Goal: Find specific page/section: Find specific page/section

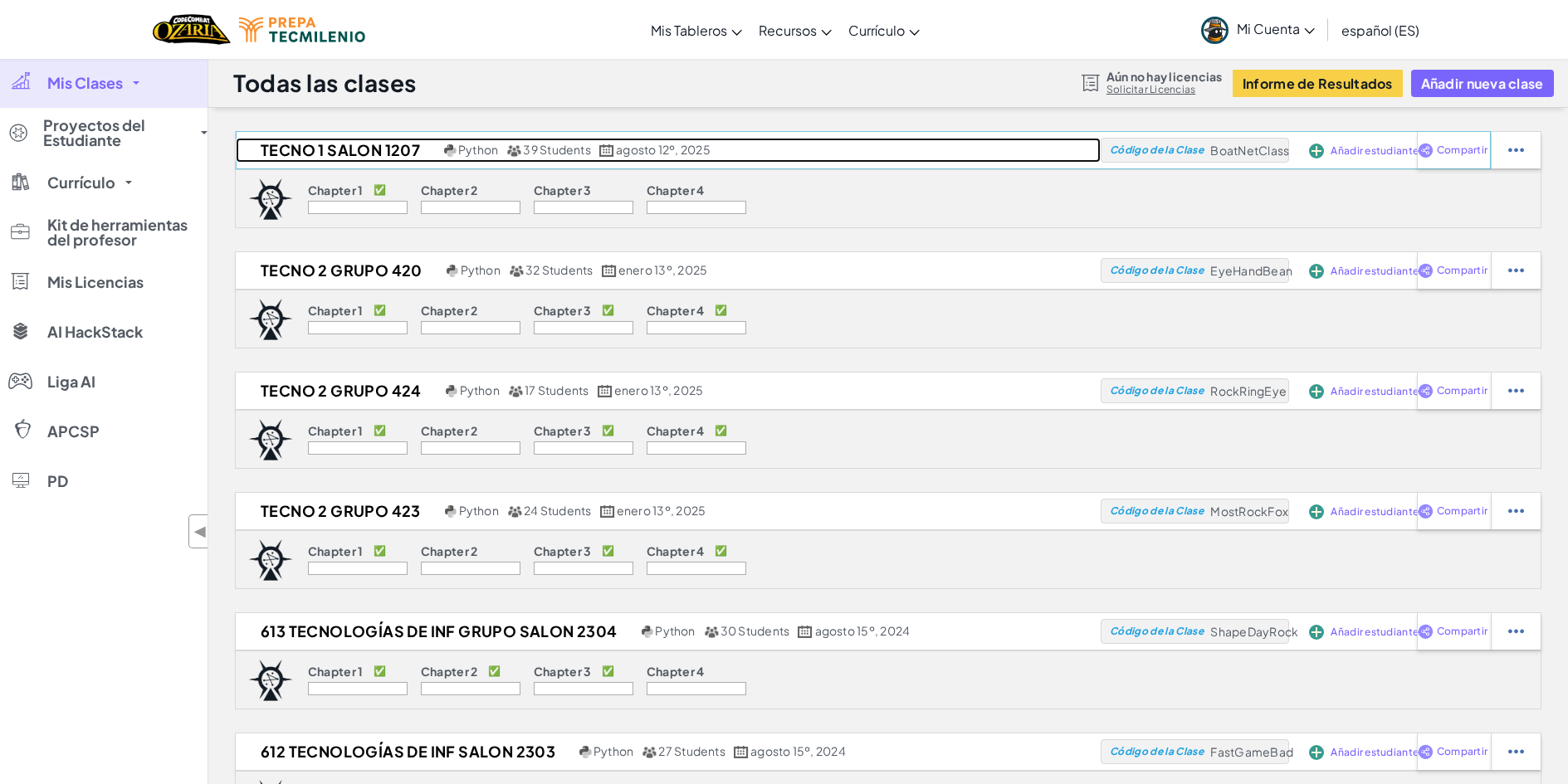
click at [362, 148] on h2 "TECNO 1 SALON 1207" at bounding box center [338, 150] width 204 height 25
